Goal: Find specific page/section: Find specific page/section

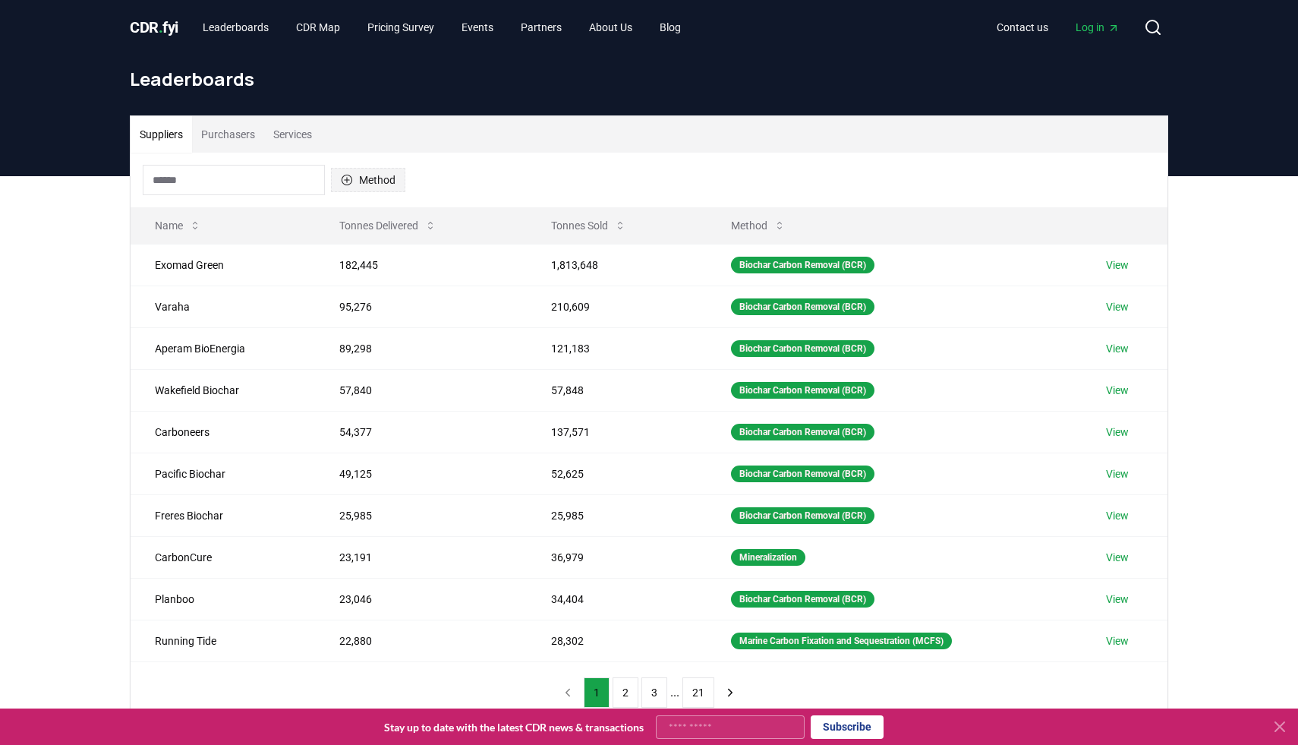
click at [368, 183] on button "Method" at bounding box center [368, 180] width 74 height 24
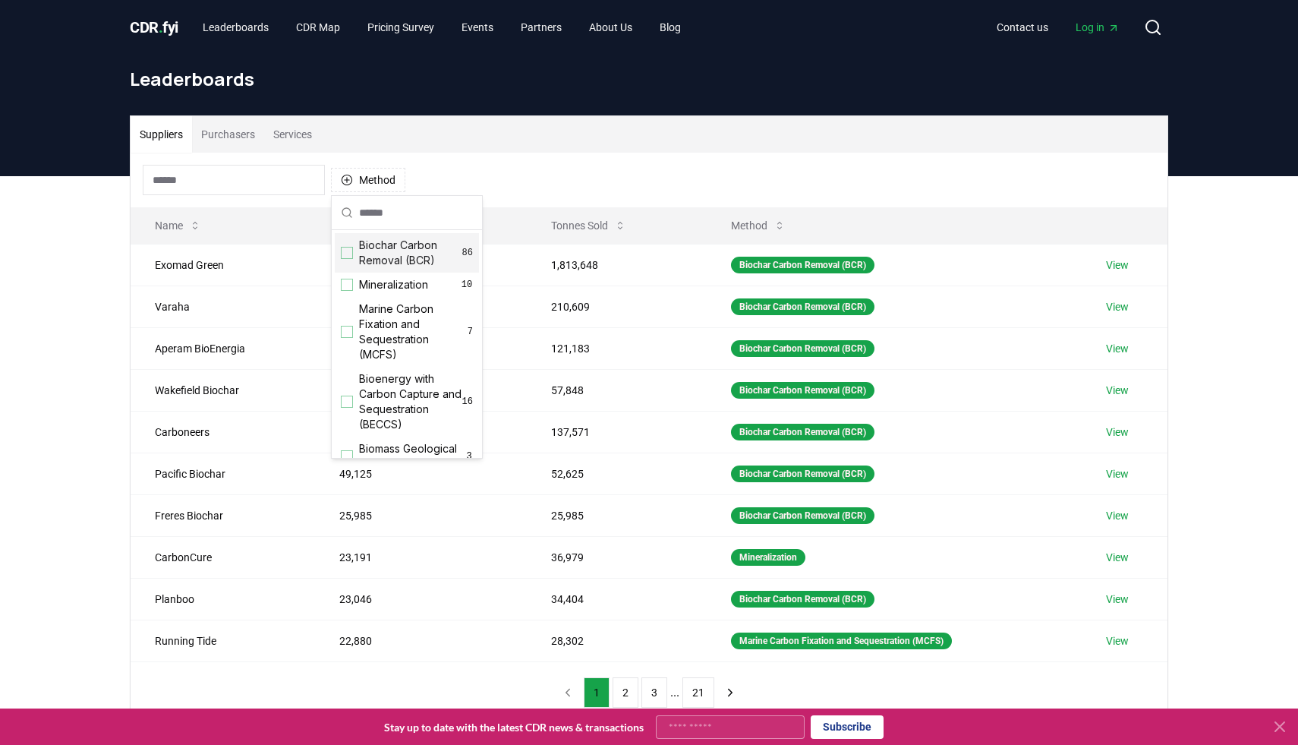
click at [439, 165] on div "Method" at bounding box center [649, 180] width 1037 height 55
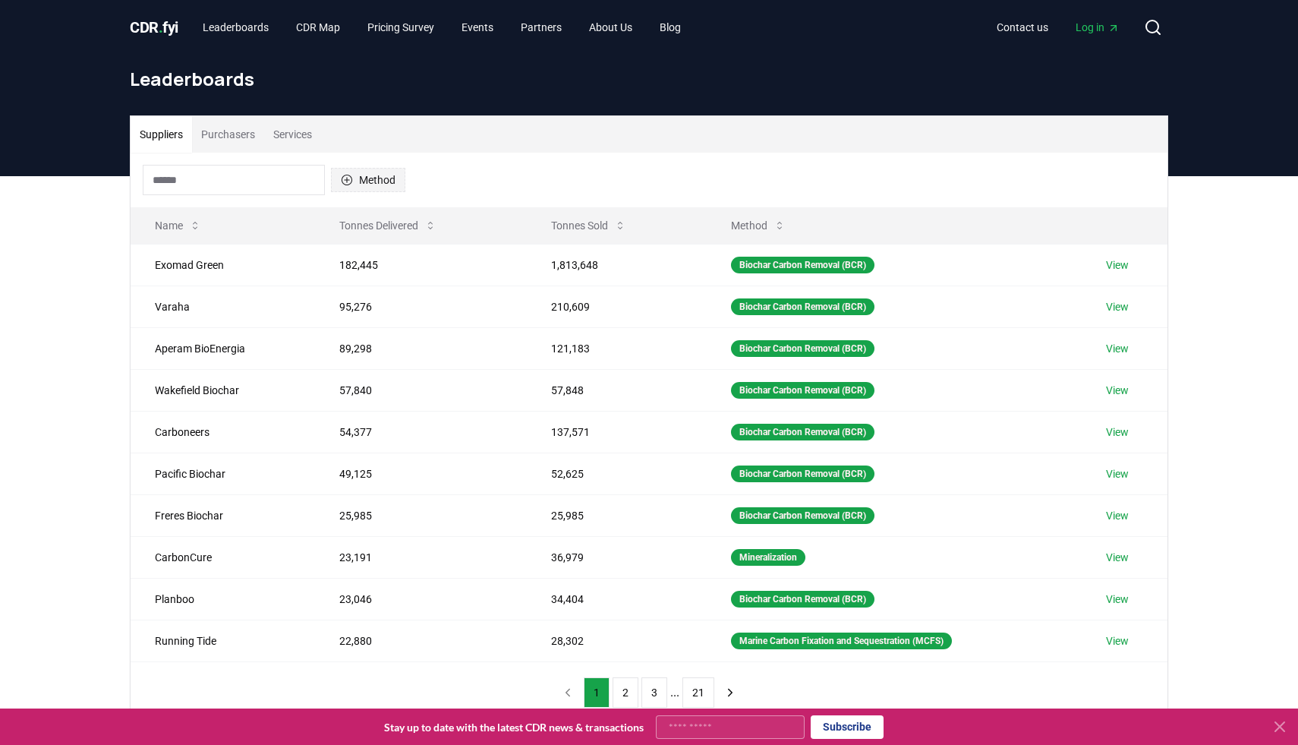
click at [394, 182] on button "Method" at bounding box center [368, 180] width 74 height 24
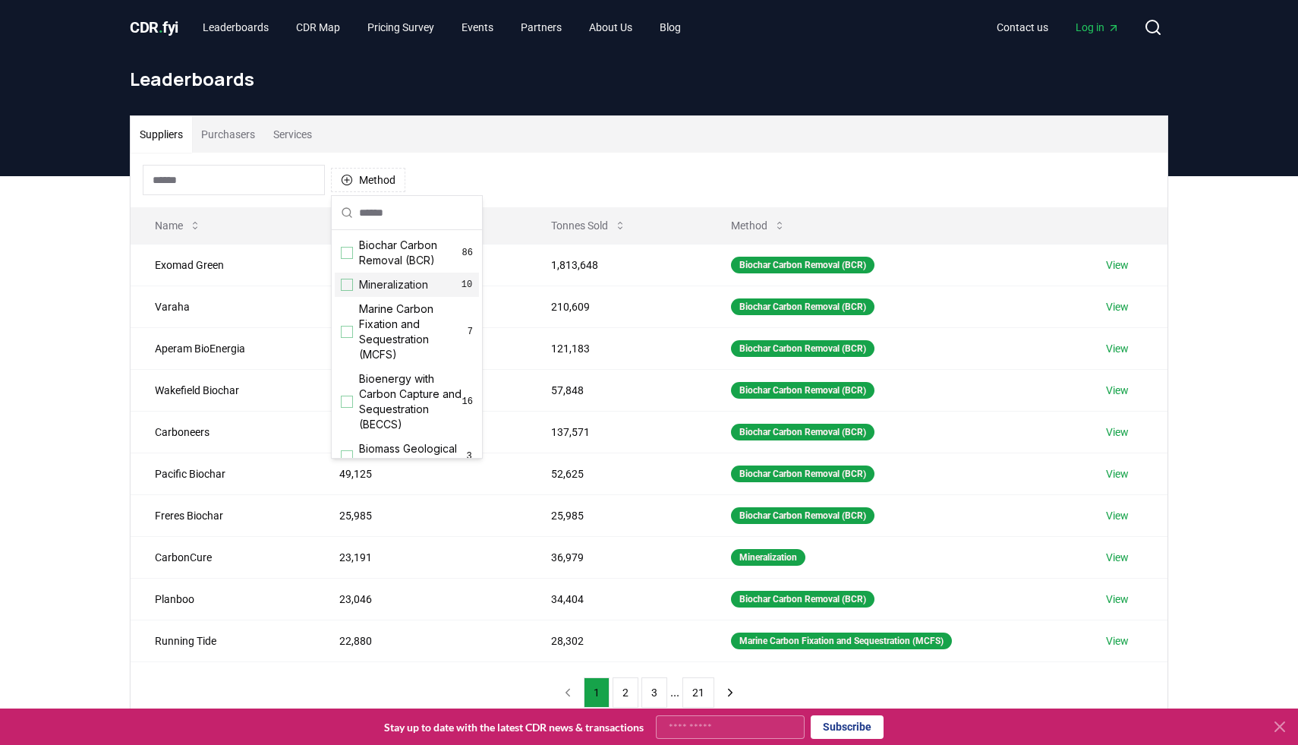
click at [351, 288] on div "Suggestions" at bounding box center [347, 285] width 12 height 12
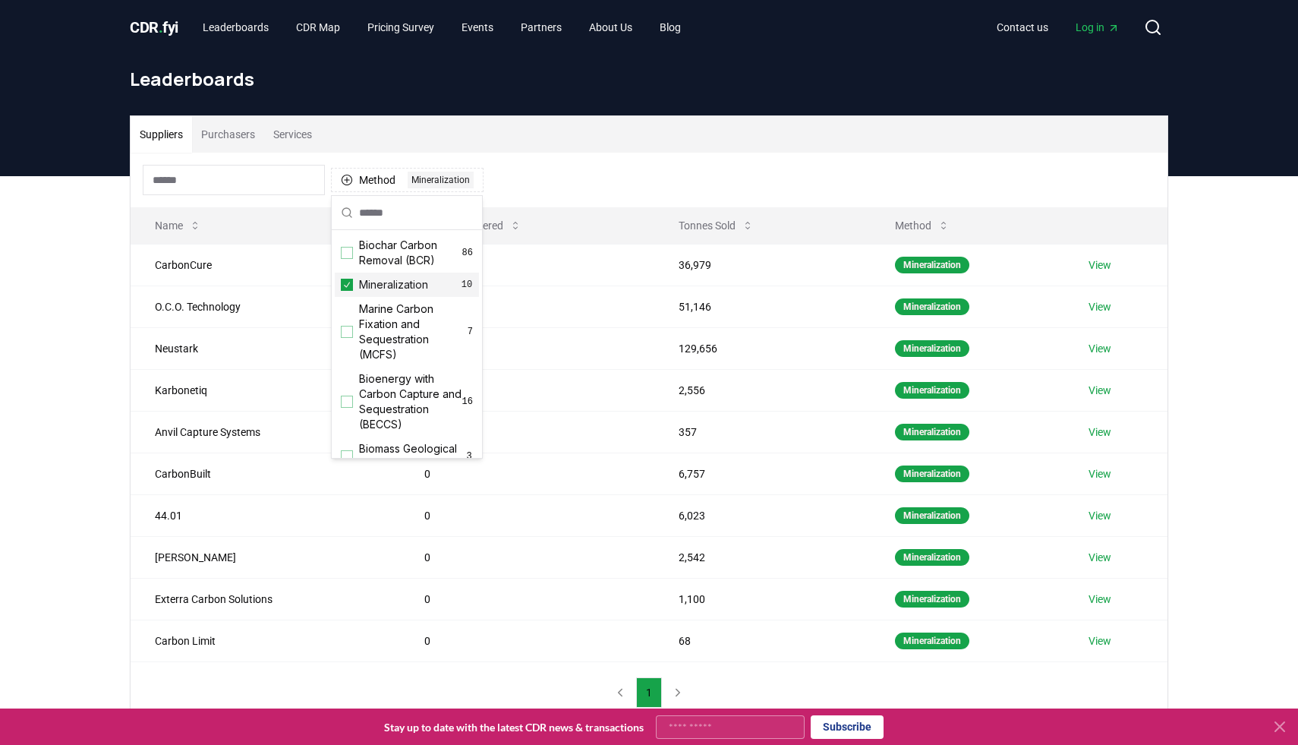
click at [351, 288] on icon "Suggestions" at bounding box center [347, 285] width 11 height 12
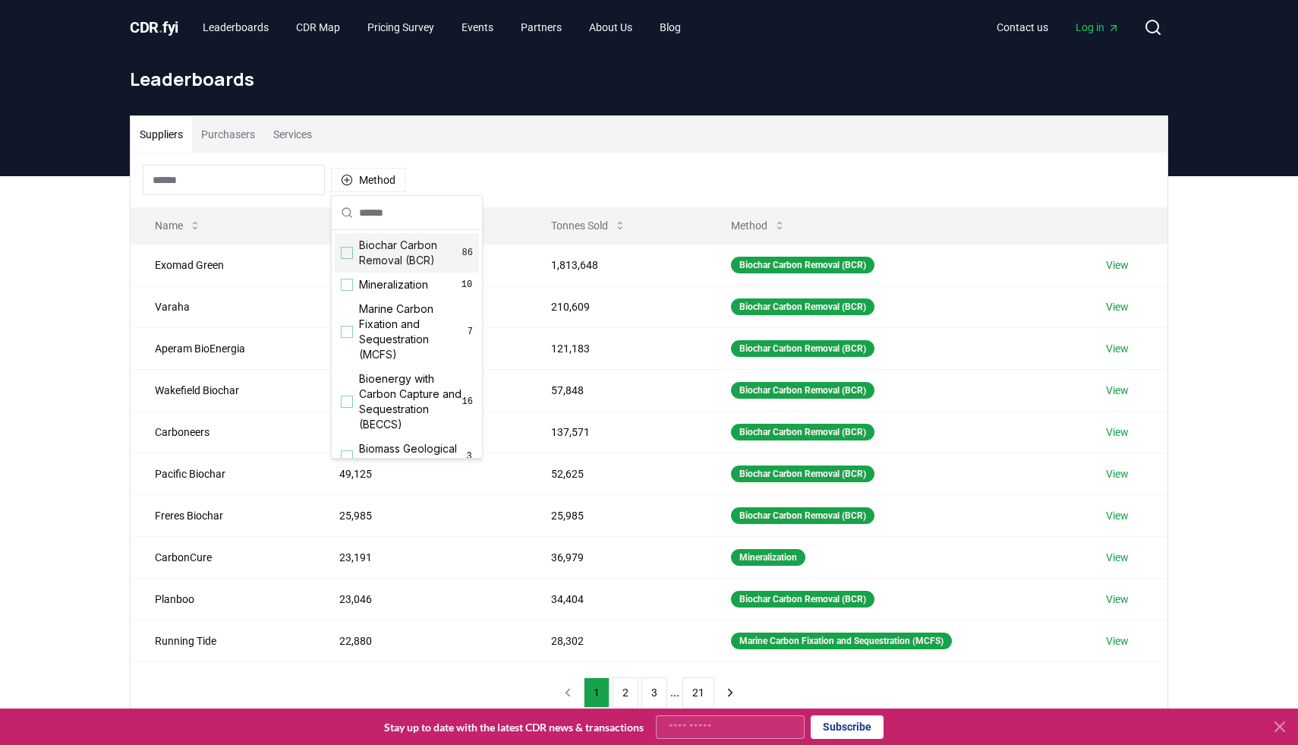
click at [422, 186] on div "Method" at bounding box center [649, 180] width 1037 height 55
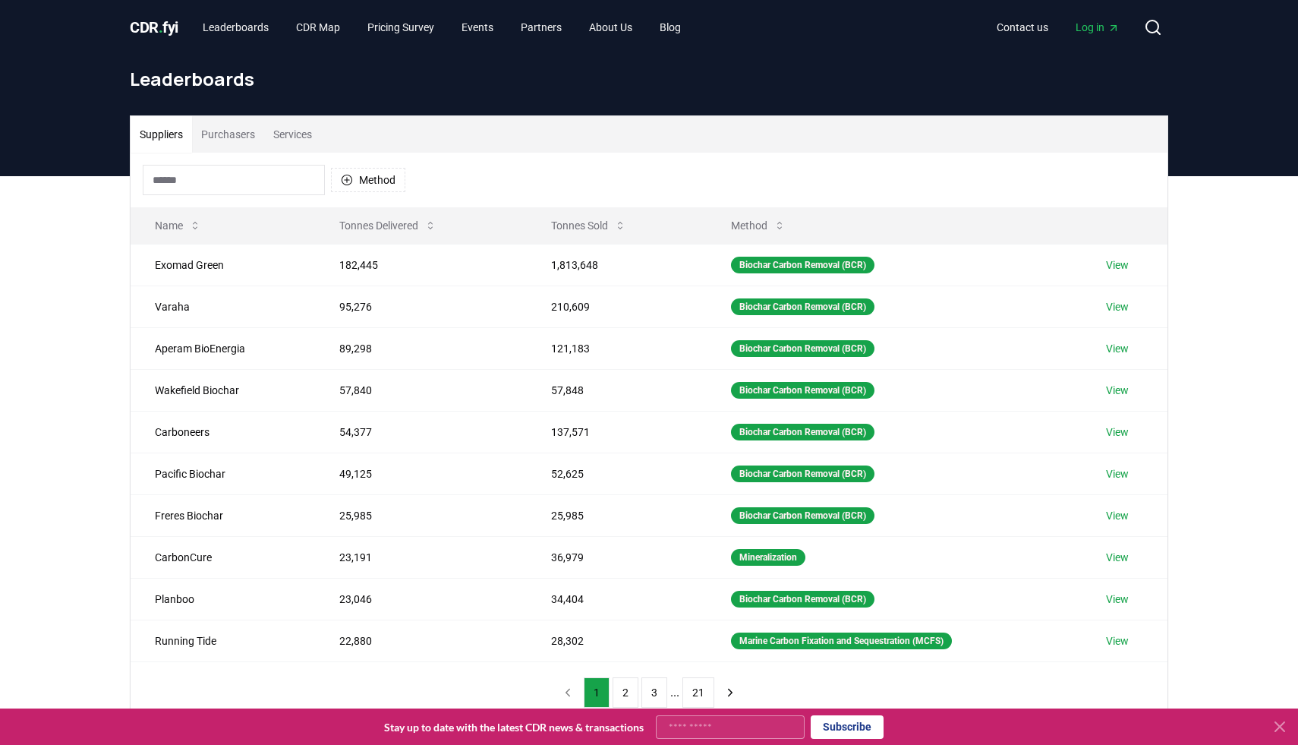
click at [252, 200] on div "Method" at bounding box center [649, 180] width 1037 height 55
click at [251, 181] on input at bounding box center [234, 180] width 182 height 30
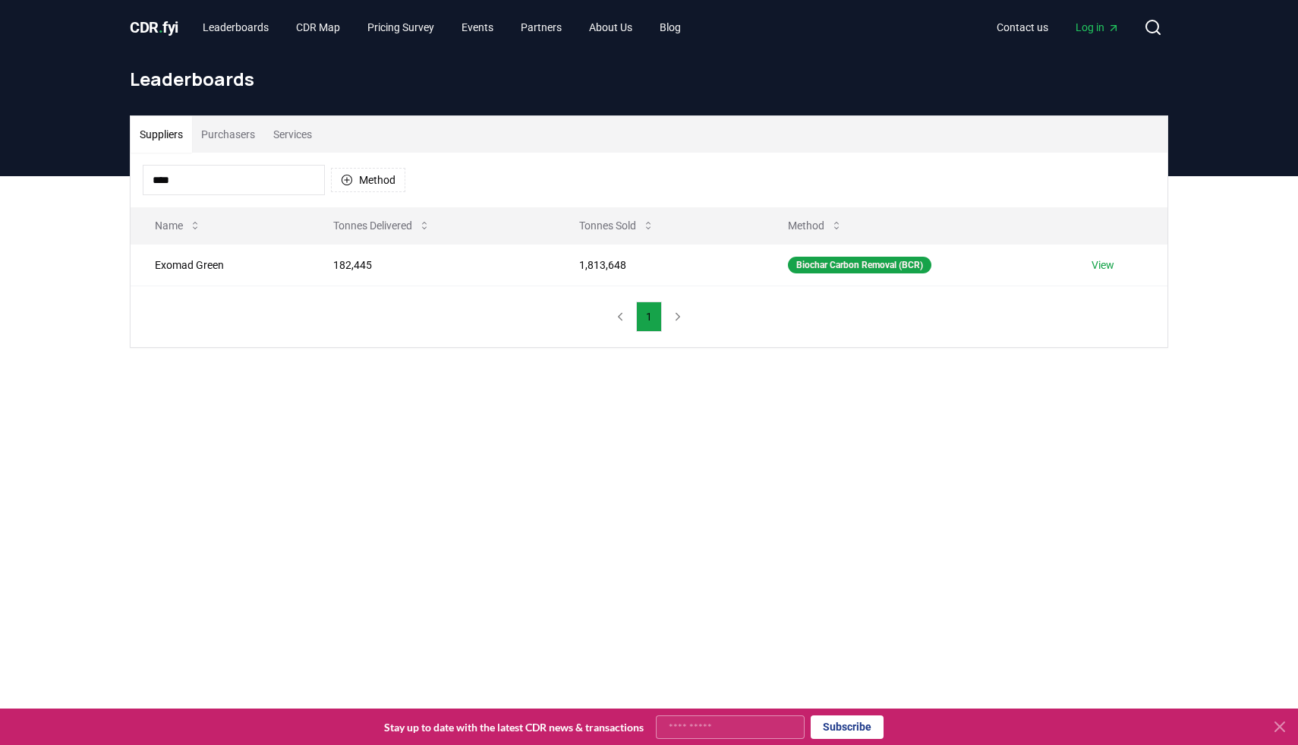
type input "*****"
